Goal: Task Accomplishment & Management: Manage account settings

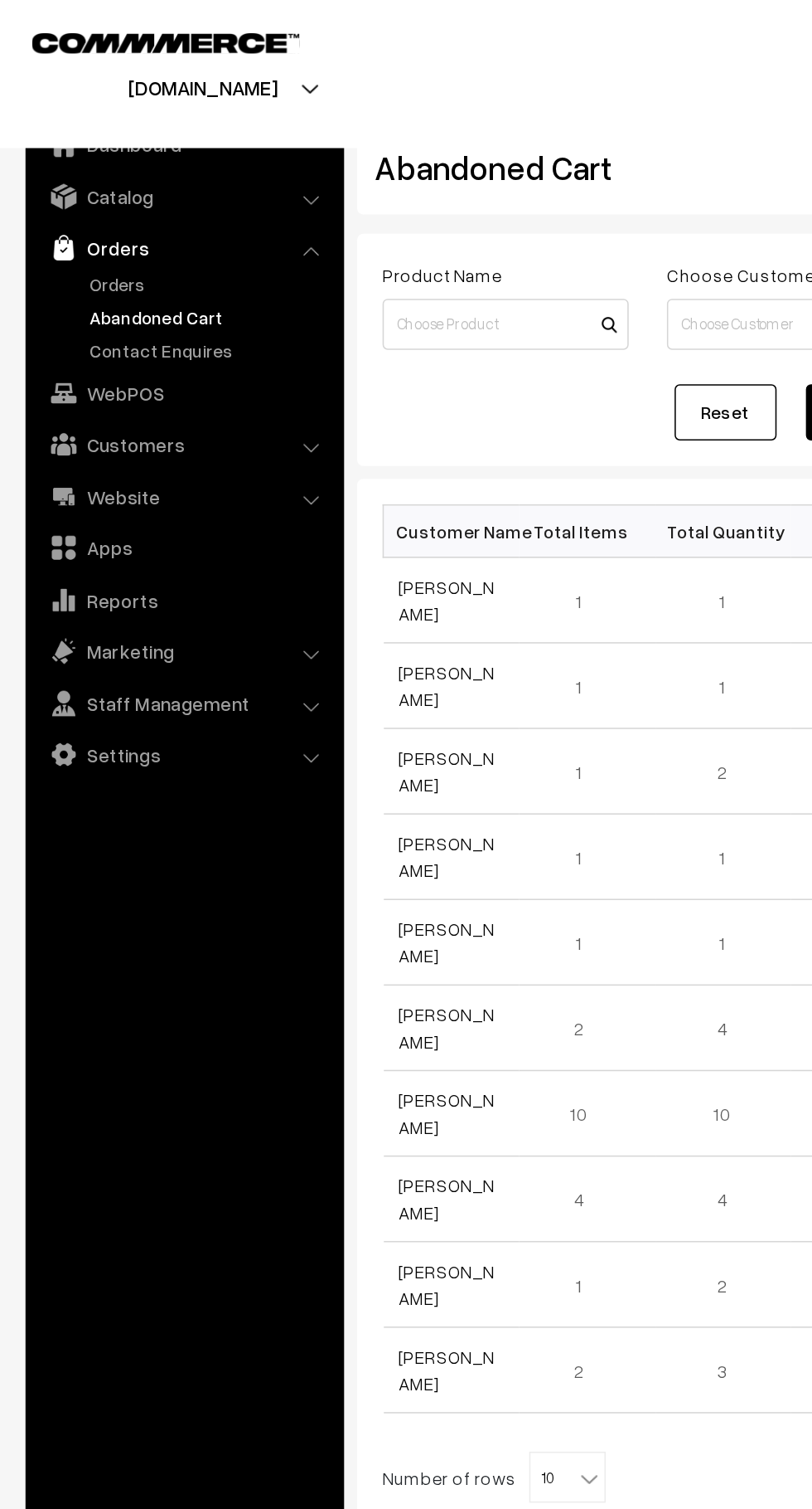
click at [89, 191] on link "Orders" at bounding box center [136, 185] width 165 height 17
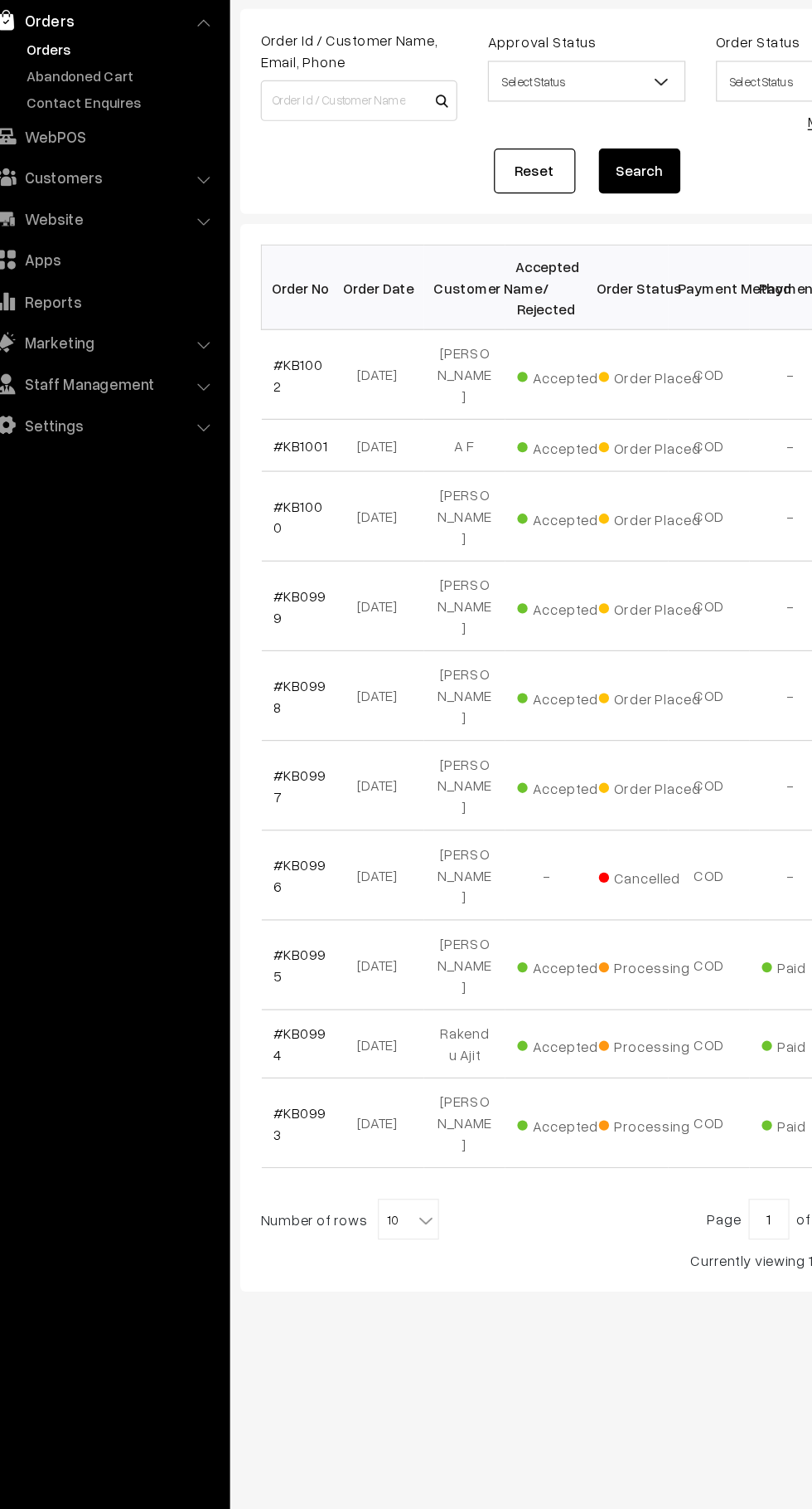
click at [290, 500] on link "#KB1001" at bounding box center [281, 507] width 45 height 14
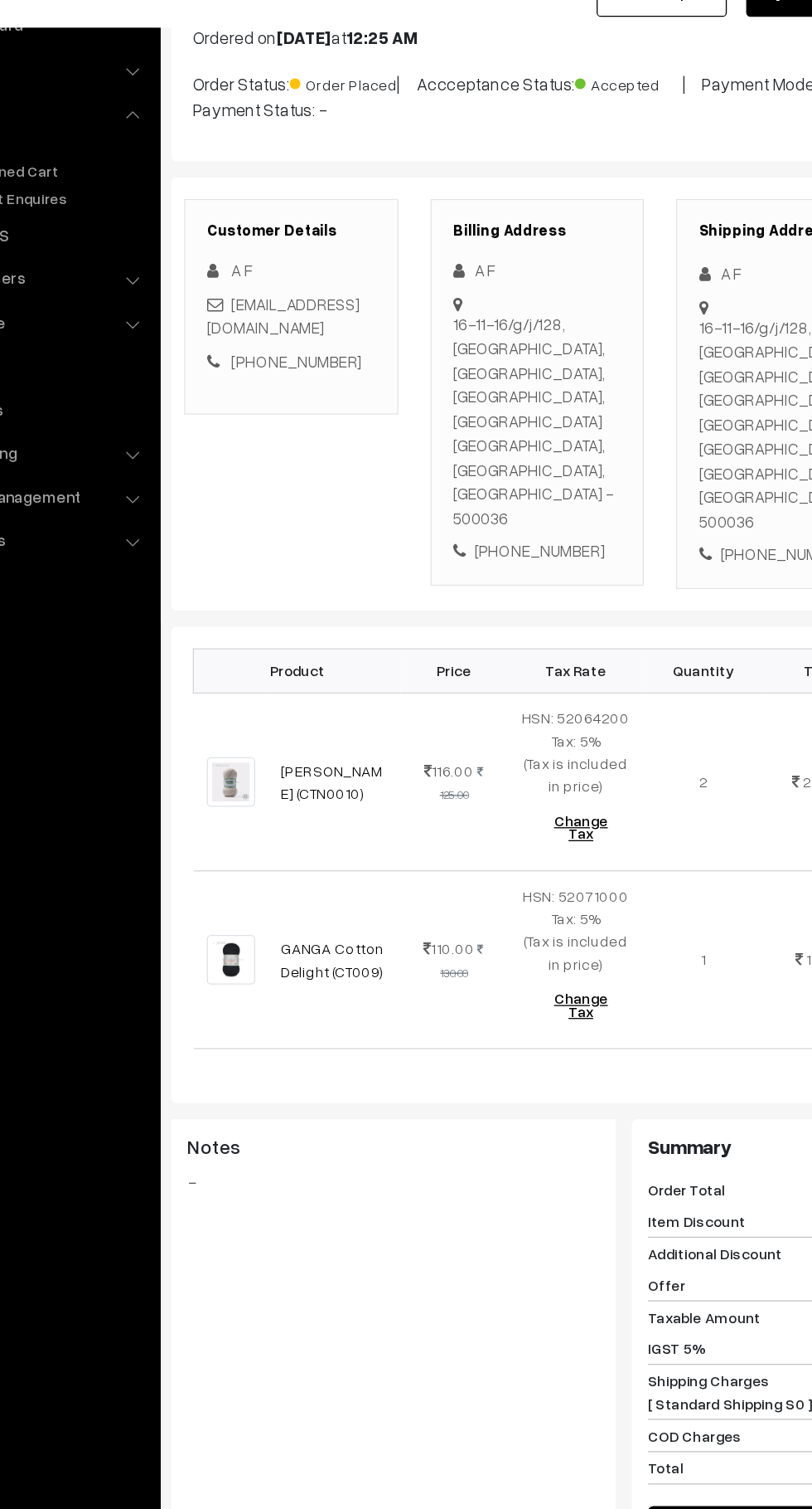
scroll to position [97, 0]
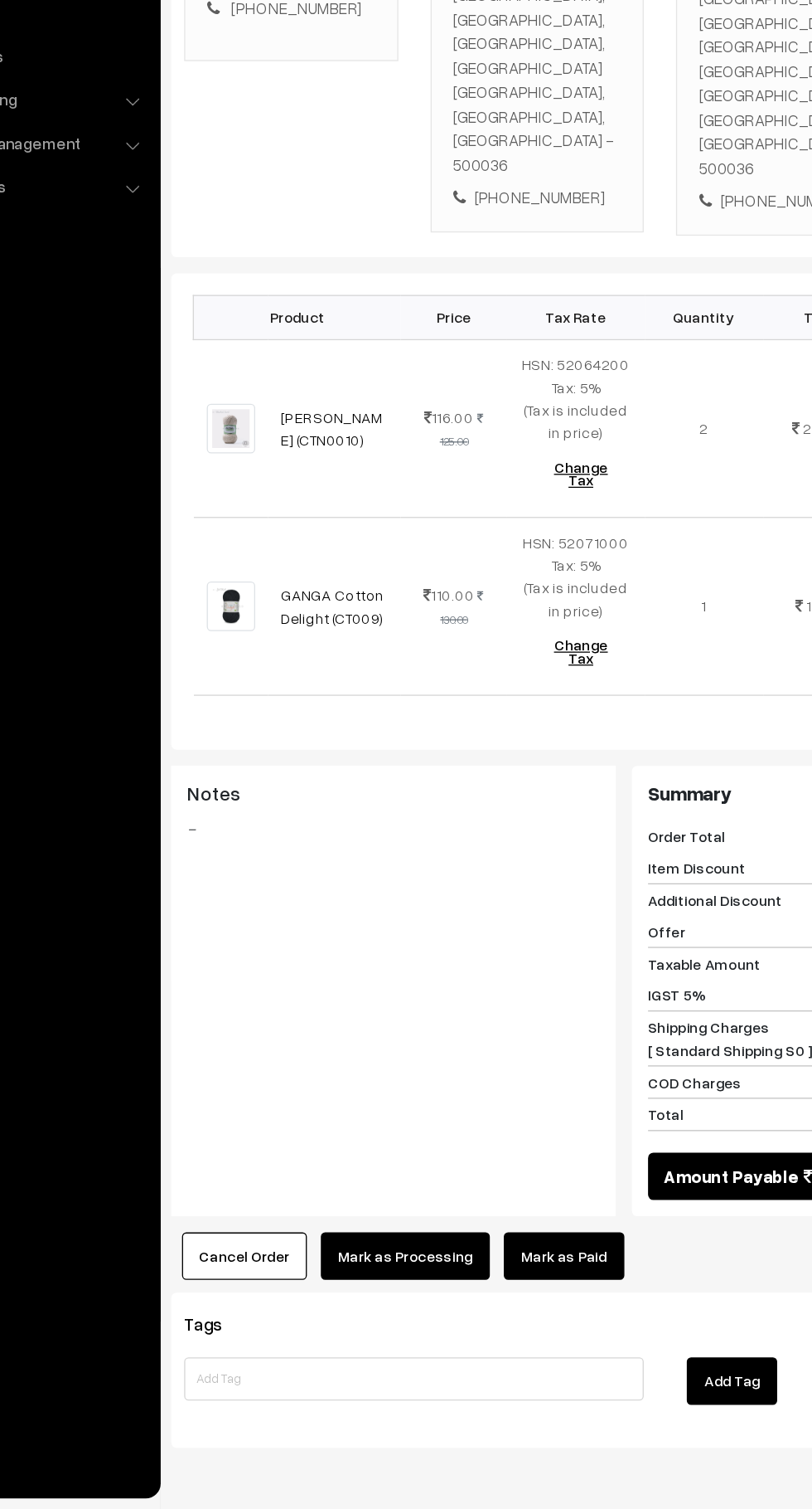
click at [299, 1296] on button "Cancel Order" at bounding box center [288, 1314] width 97 height 36
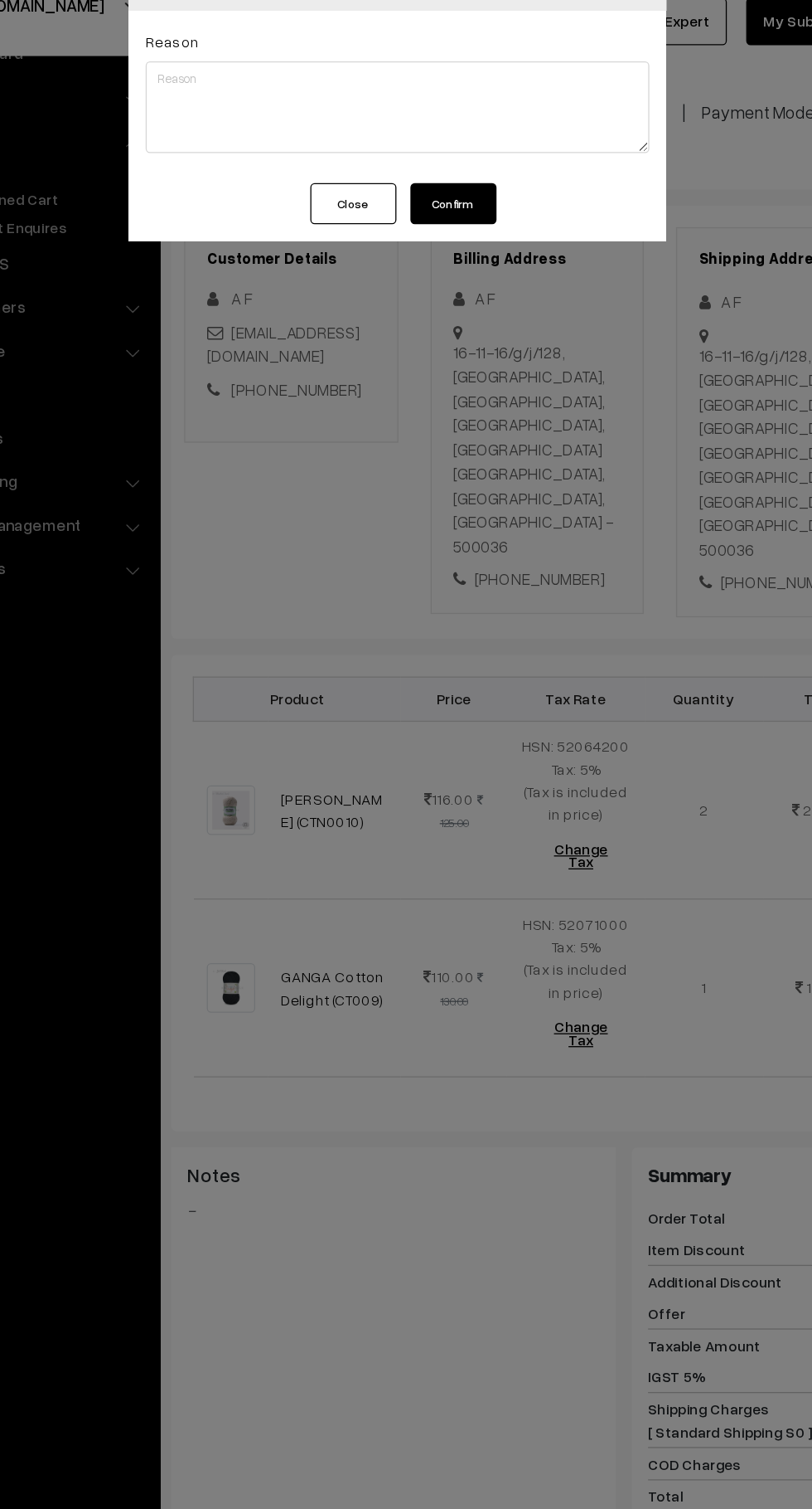
click at [471, 205] on button "Confirm" at bounding box center [449, 210] width 66 height 32
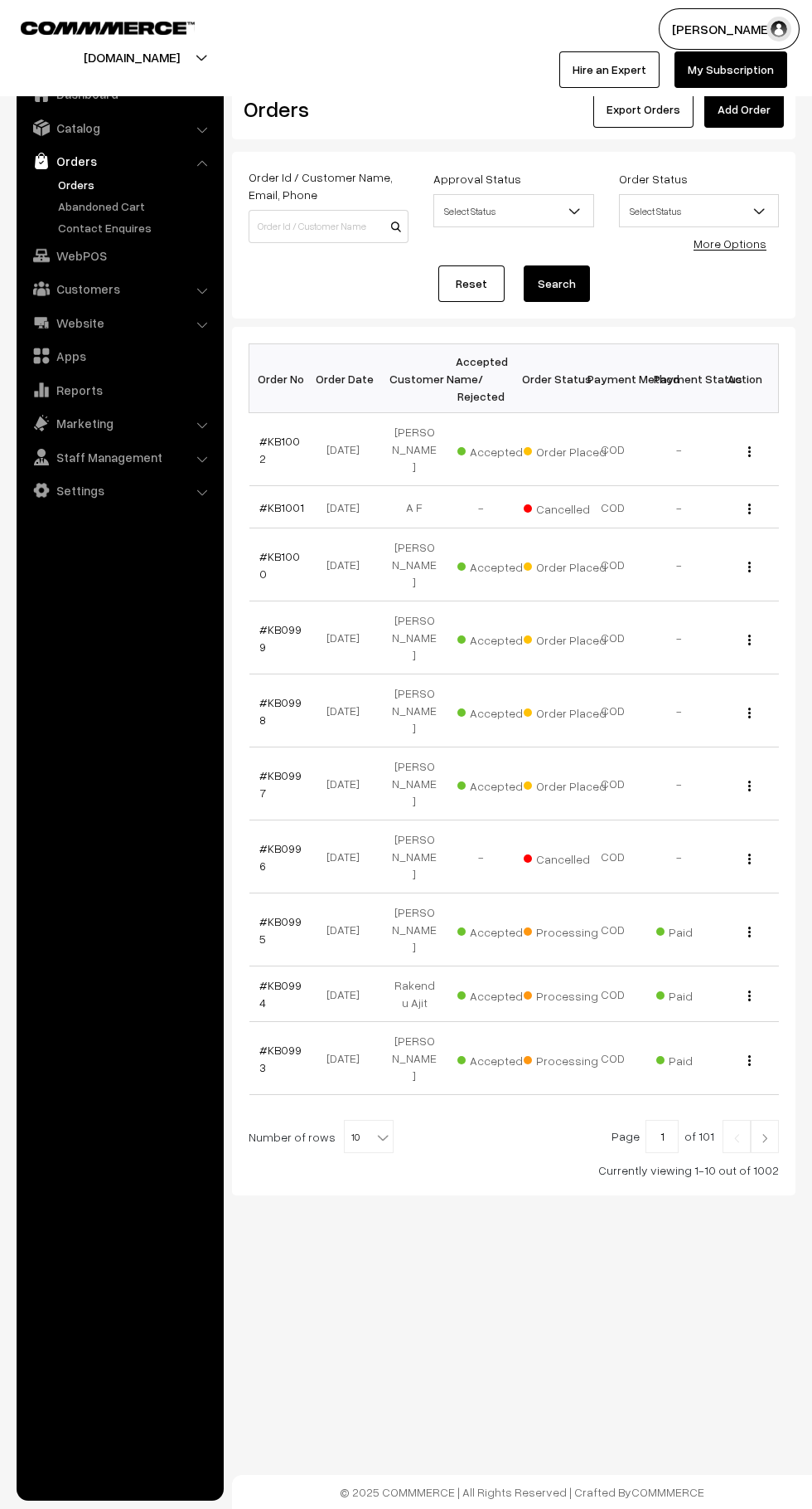
click at [281, 439] on link "#KB1002" at bounding box center [279, 449] width 40 height 32
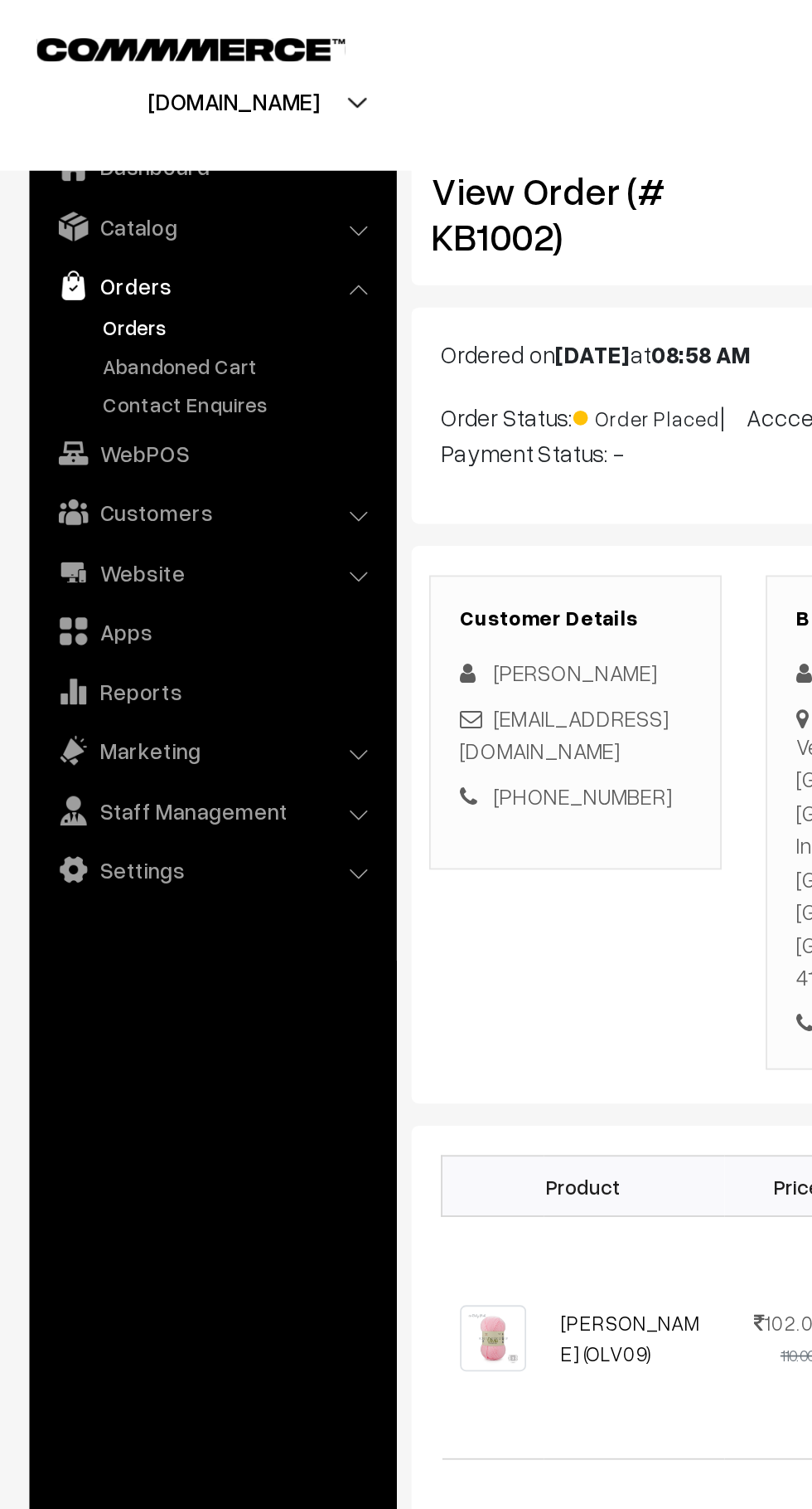
click at [127, 211] on link "Abandoned Cart" at bounding box center [136, 206] width 165 height 17
